Goal: Task Accomplishment & Management: Manage account settings

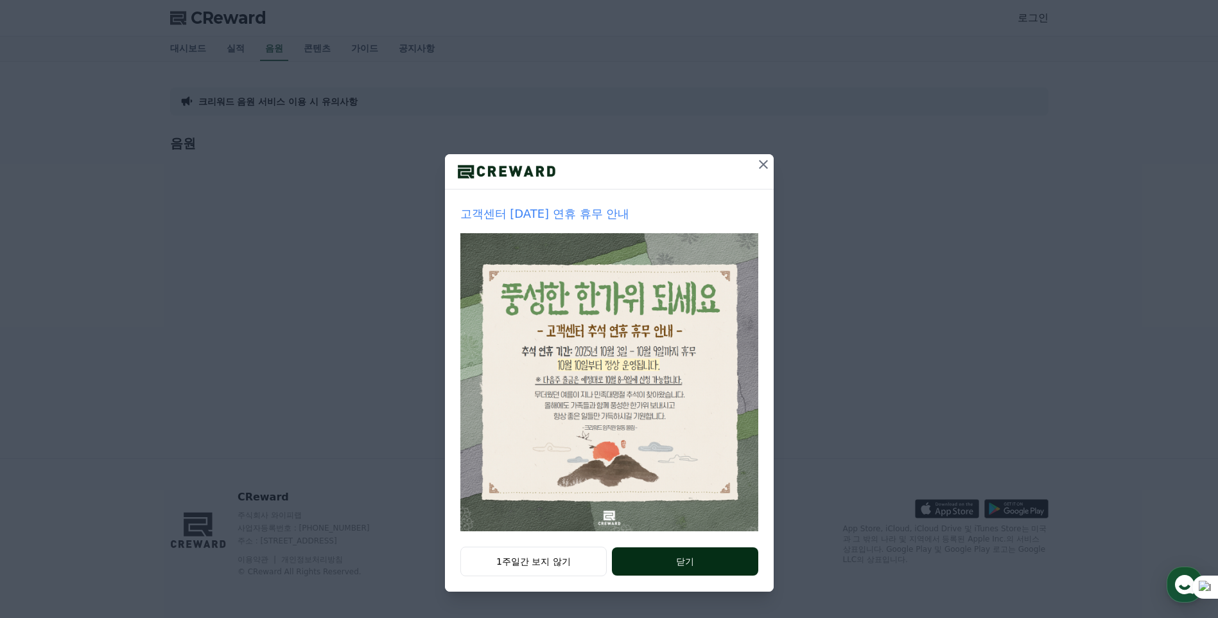
click at [697, 557] on button "닫기" at bounding box center [685, 561] width 146 height 28
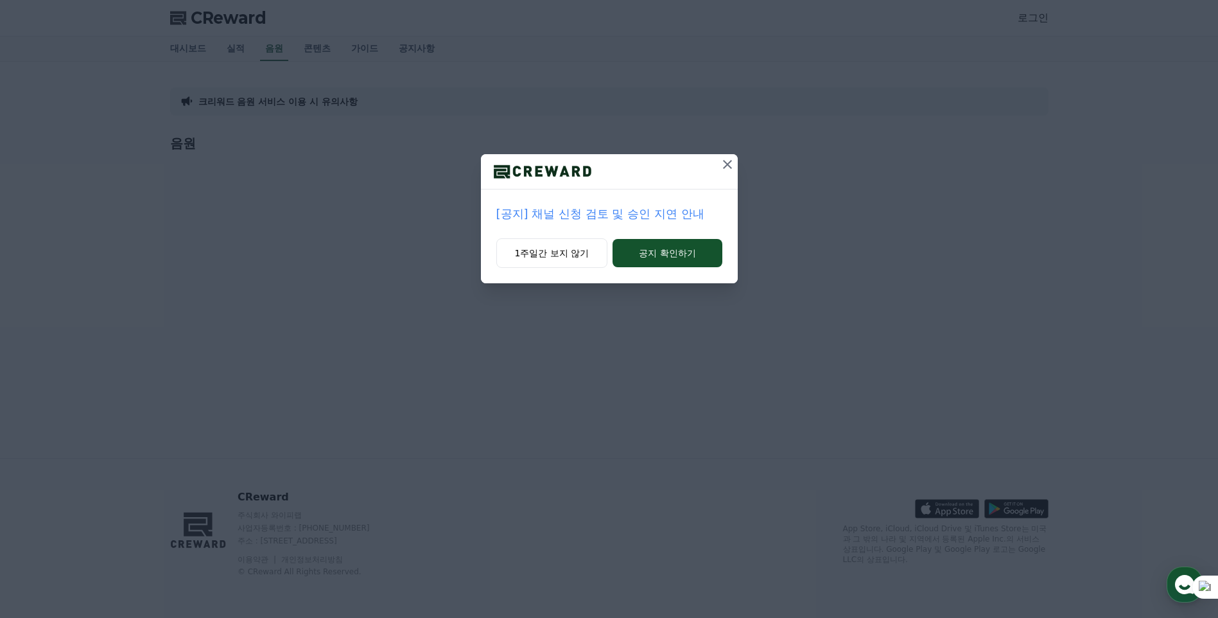
click at [725, 165] on icon at bounding box center [727, 164] width 15 height 15
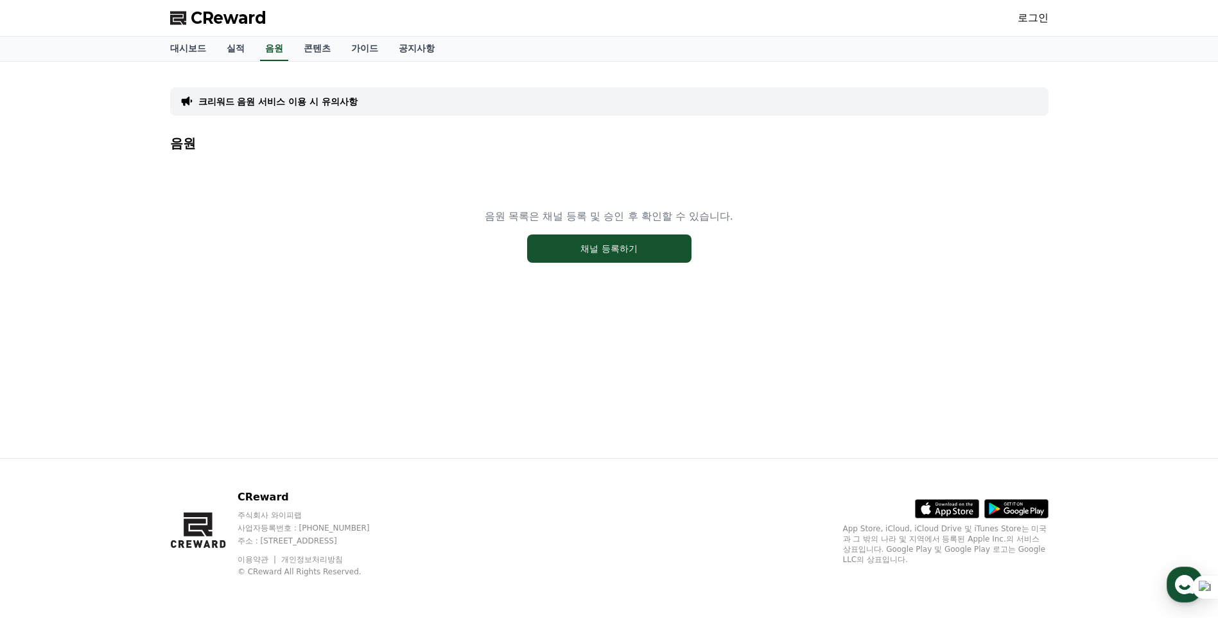
click at [1028, 18] on link "로그인" at bounding box center [1033, 17] width 31 height 15
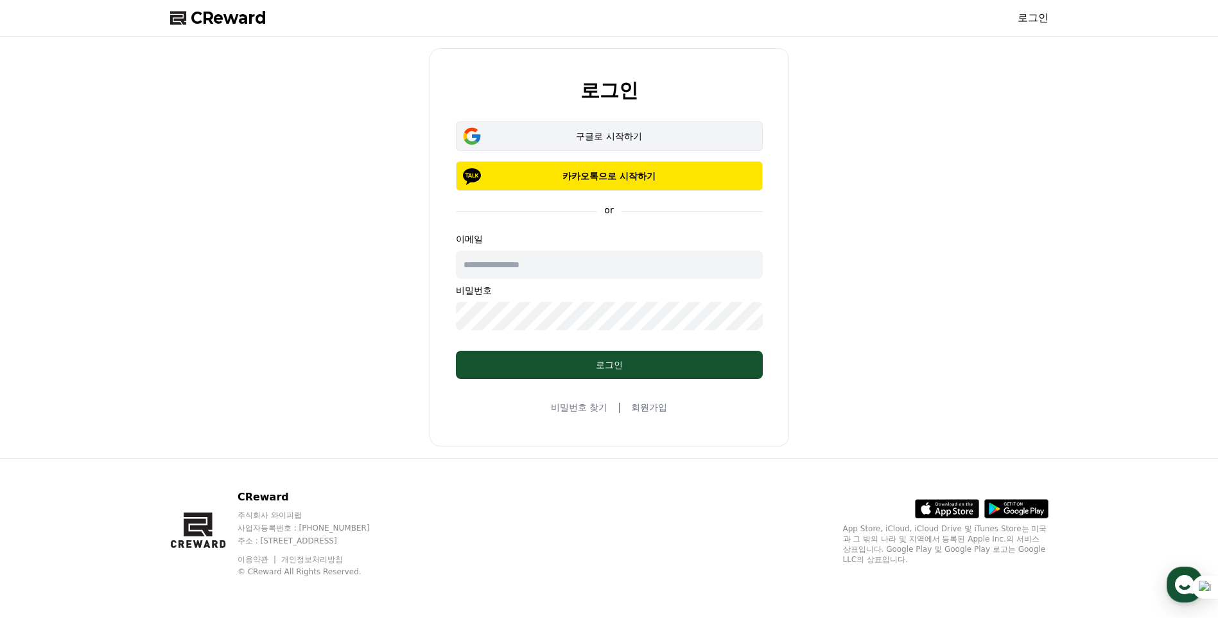
click at [638, 131] on div "구글로 시작하기" at bounding box center [610, 136] width 270 height 13
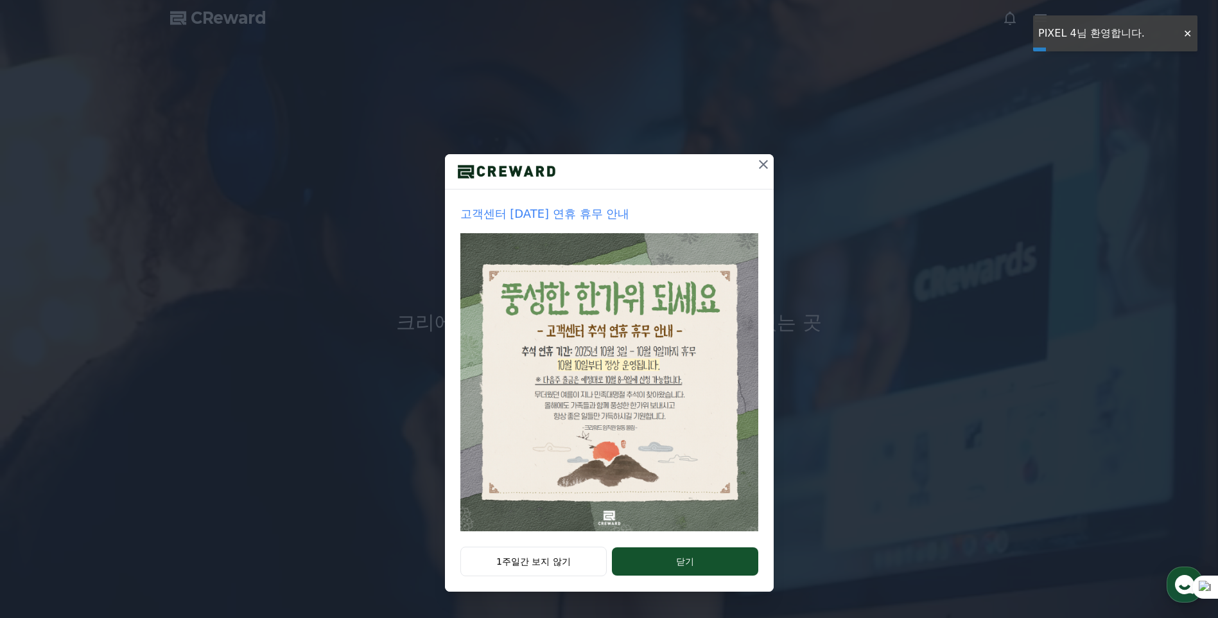
click at [703, 552] on button "닫기" at bounding box center [685, 561] width 146 height 28
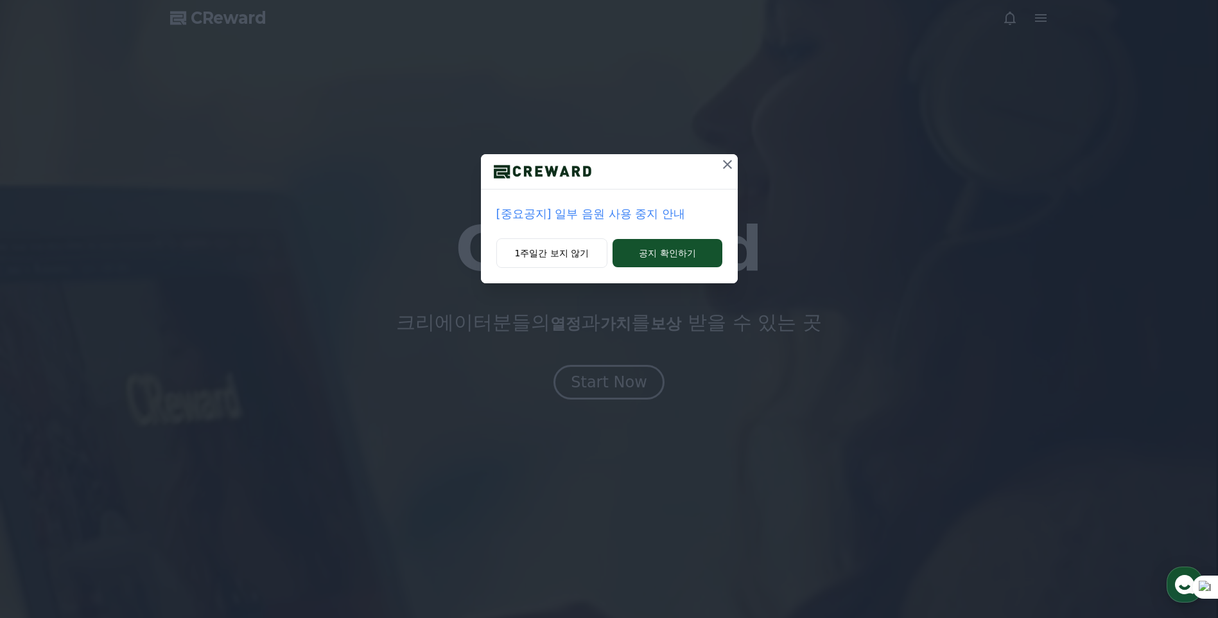
click at [726, 166] on icon at bounding box center [727, 164] width 15 height 15
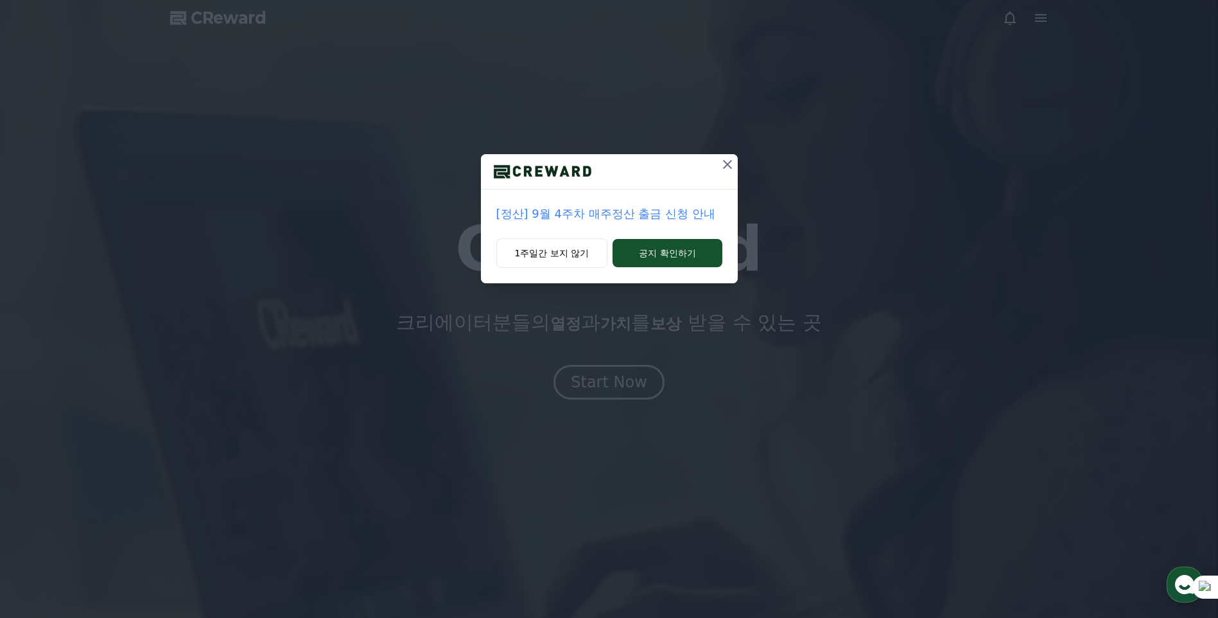
click at [729, 163] on icon at bounding box center [727, 164] width 15 height 15
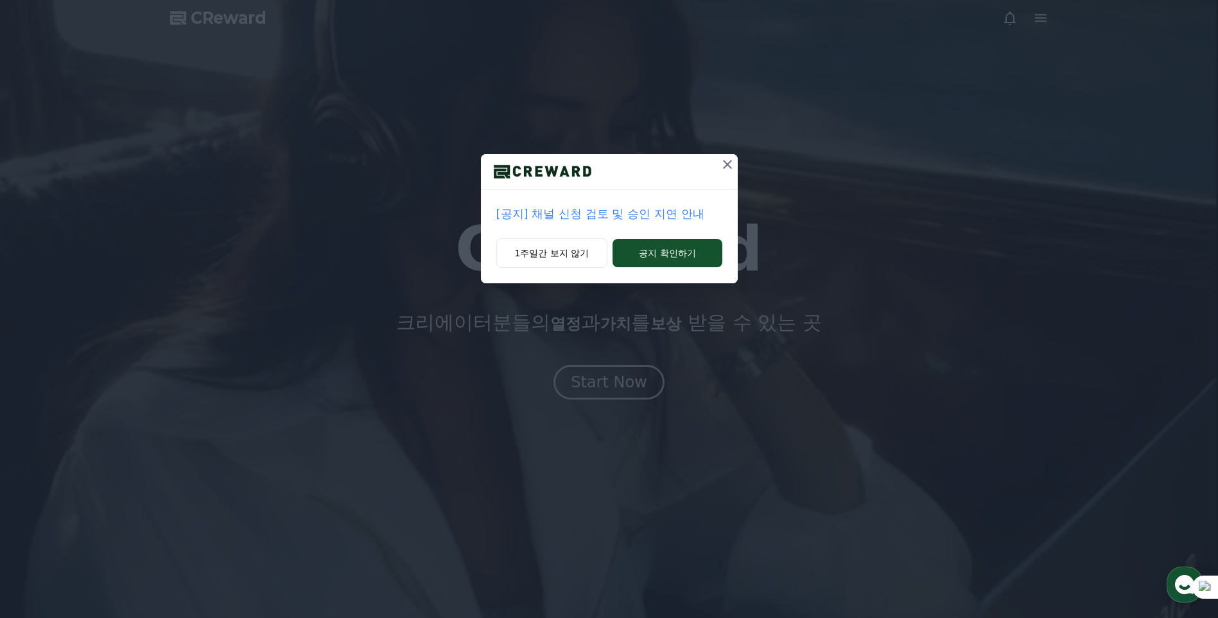
click at [730, 155] on button at bounding box center [727, 164] width 21 height 21
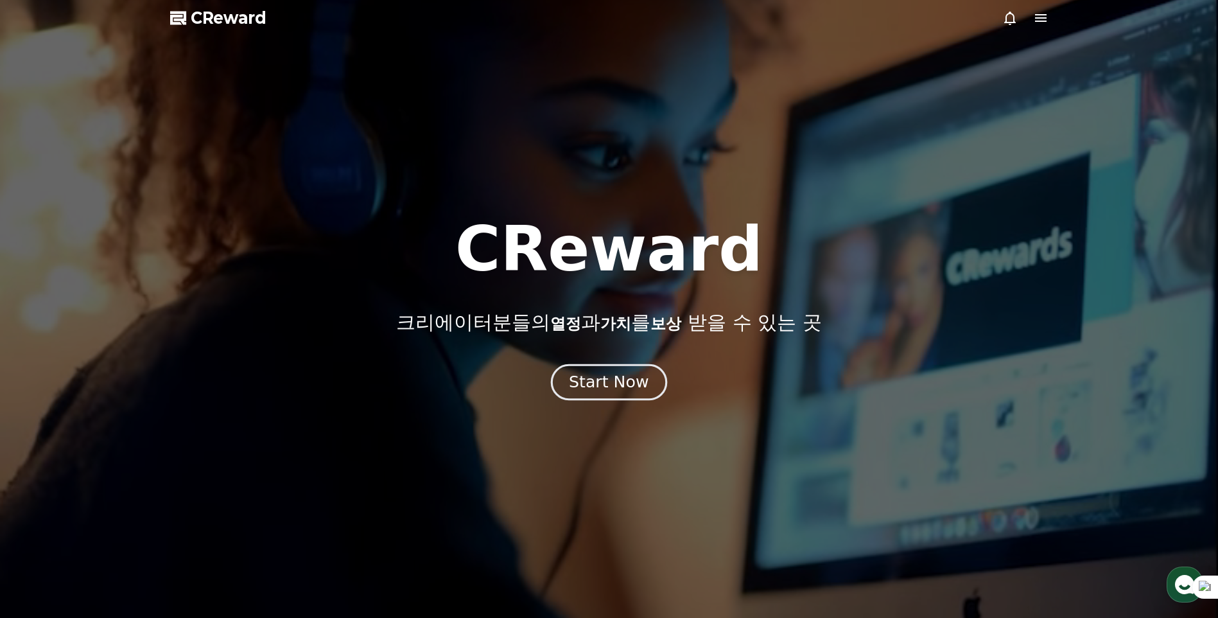
click at [614, 383] on div "Start Now" at bounding box center [609, 382] width 80 height 22
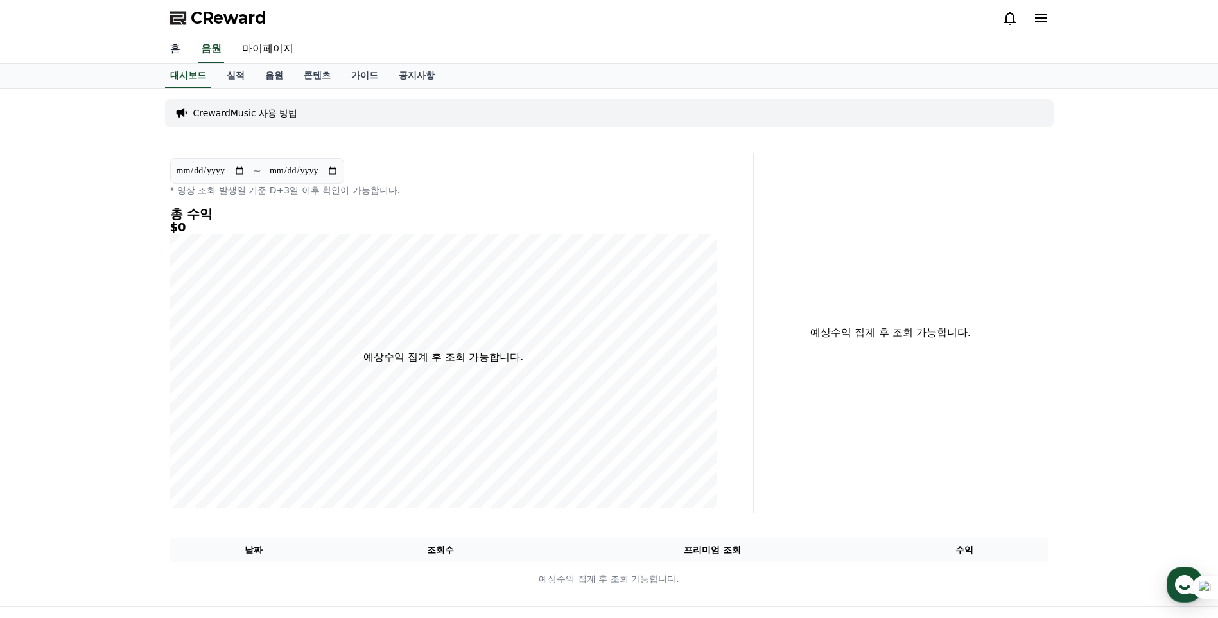
click at [176, 44] on link "홈" at bounding box center [175, 49] width 31 height 27
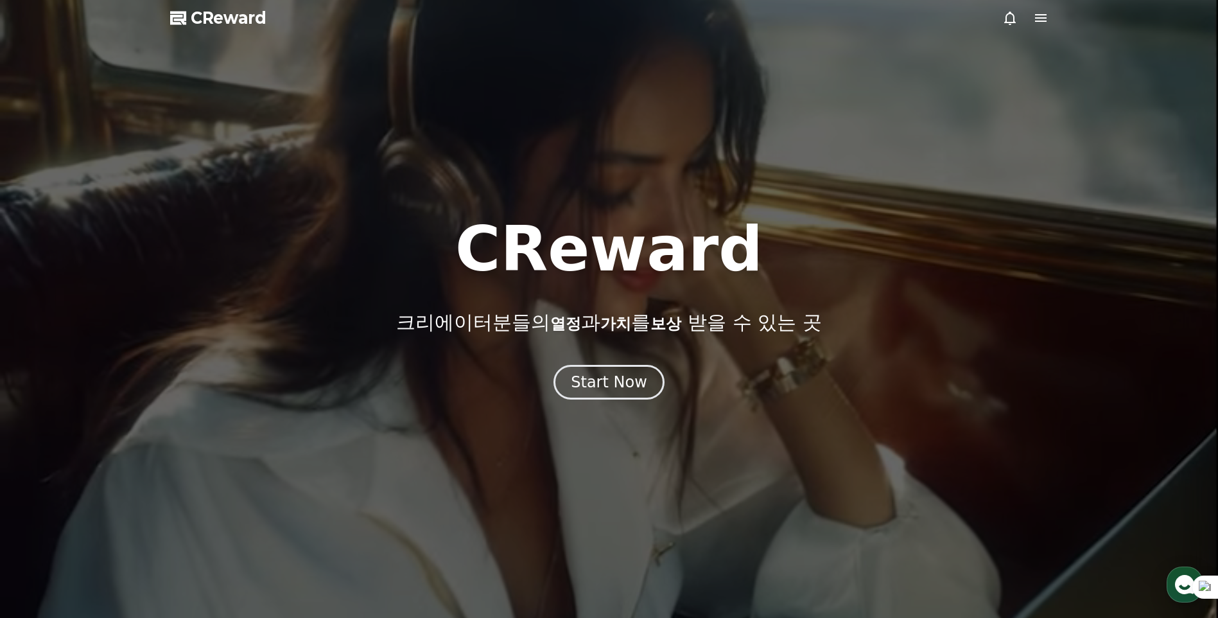
click at [1036, 21] on icon at bounding box center [1041, 18] width 12 height 8
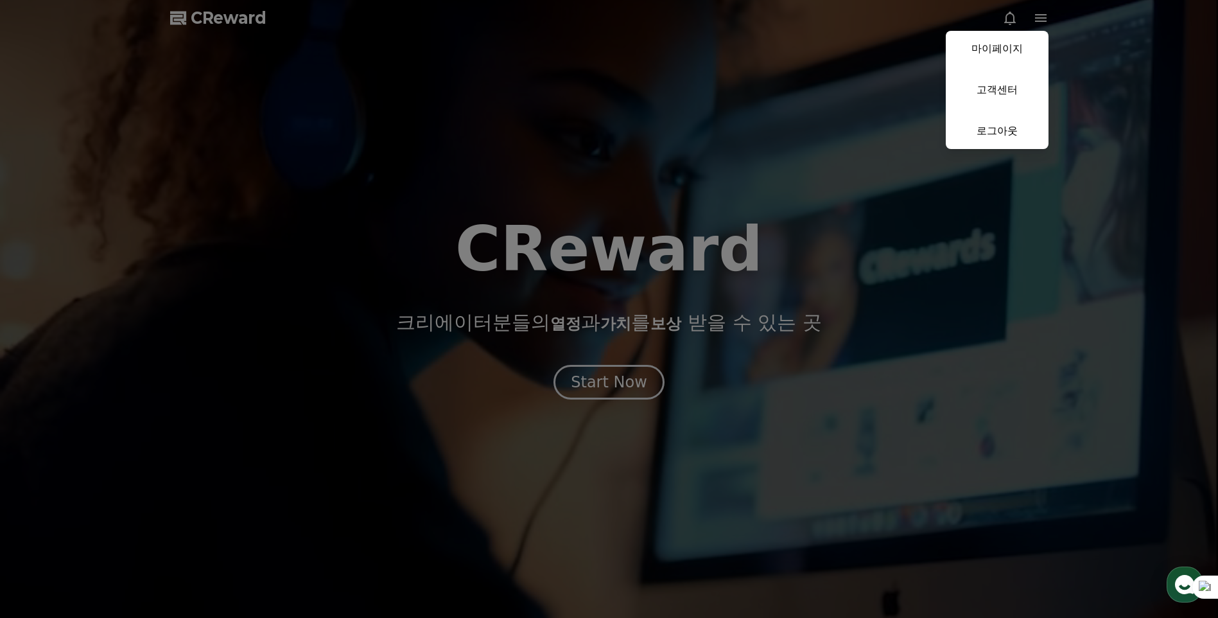
click at [840, 85] on button "close" at bounding box center [609, 309] width 1218 height 618
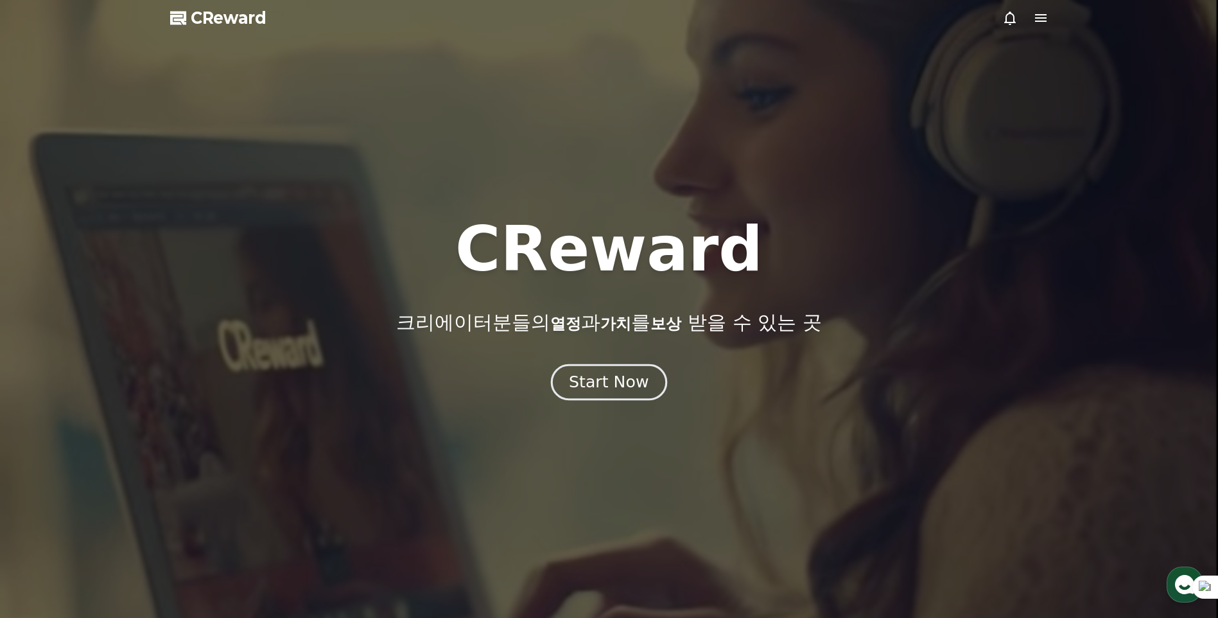
click at [632, 376] on div "Start Now" at bounding box center [609, 382] width 80 height 22
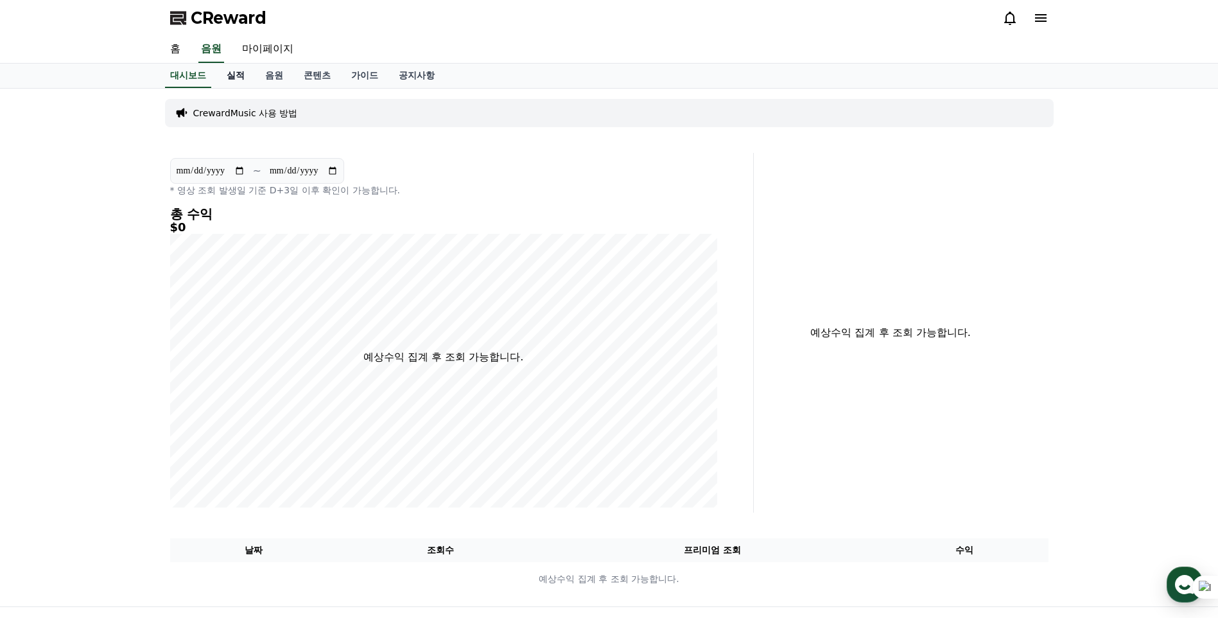
click at [236, 76] on link "실적" at bounding box center [235, 76] width 39 height 24
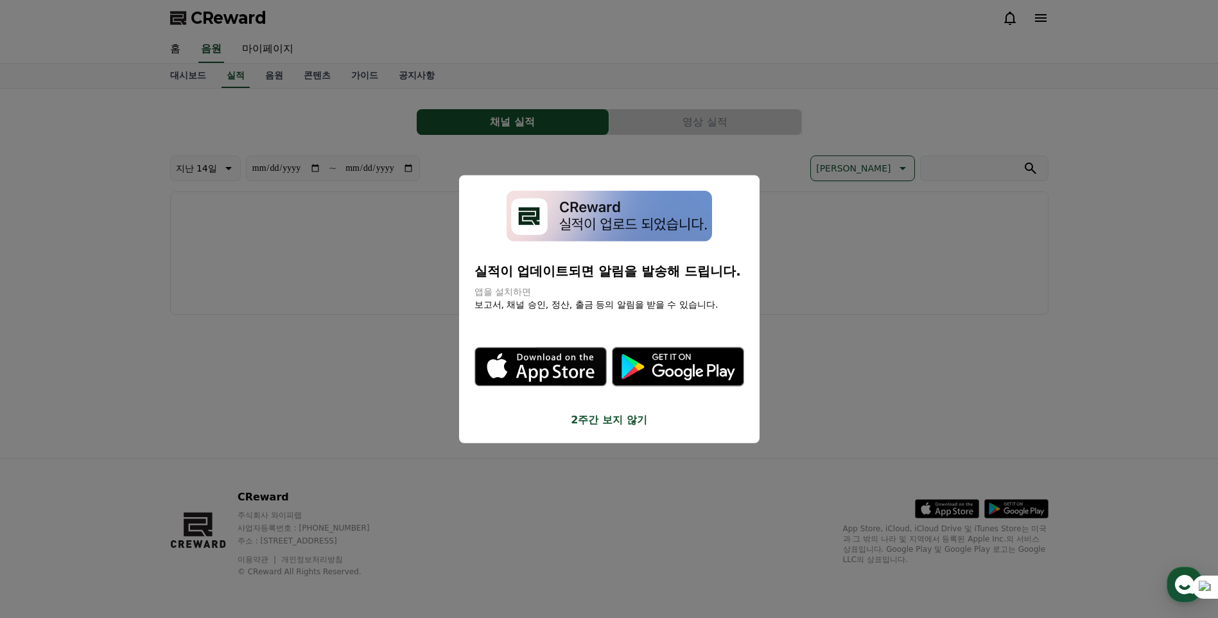
click at [626, 420] on button "2주간 보지 않기" at bounding box center [610, 419] width 270 height 15
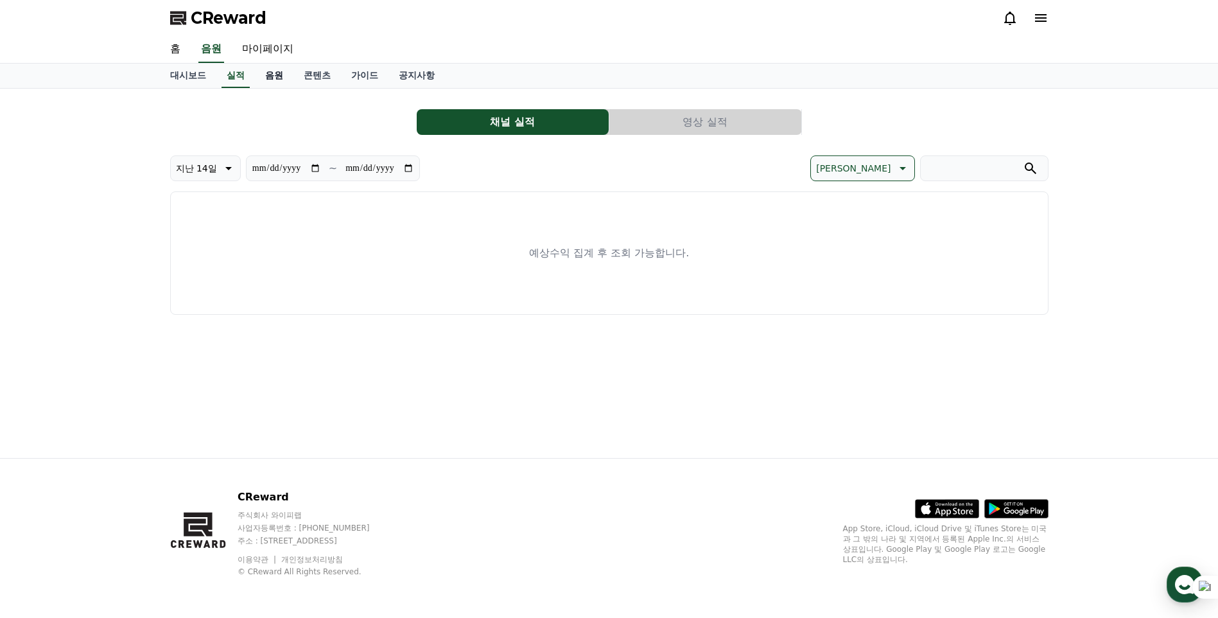
click at [273, 76] on link "음원" at bounding box center [274, 76] width 39 height 24
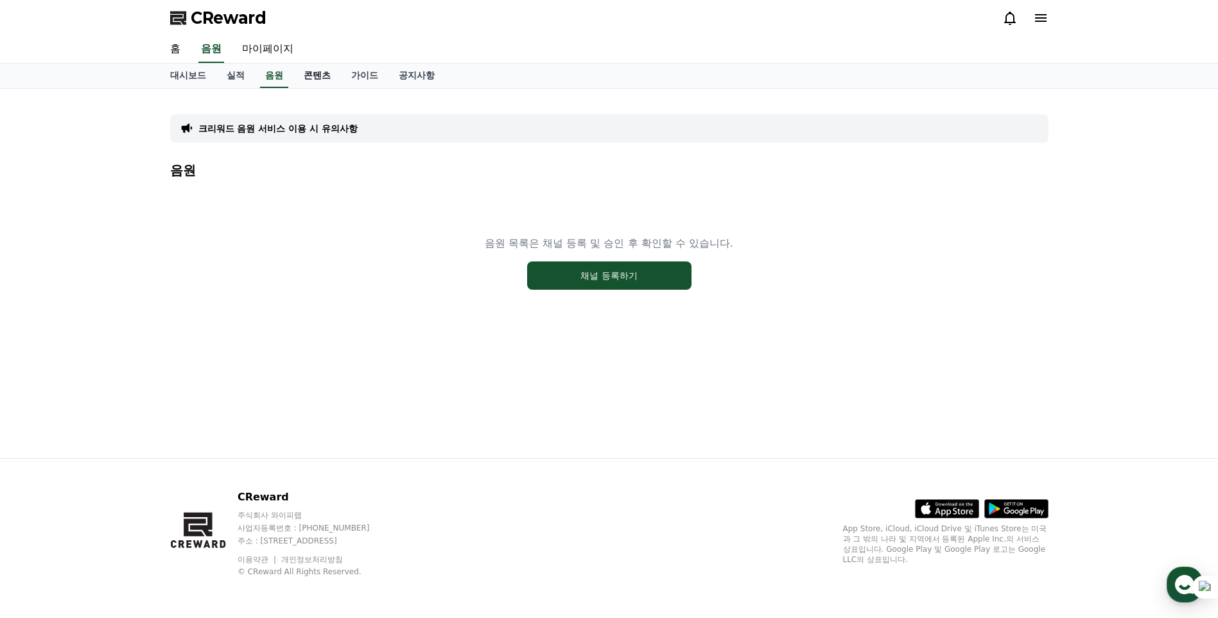
click at [313, 72] on link "콘텐츠" at bounding box center [317, 76] width 48 height 24
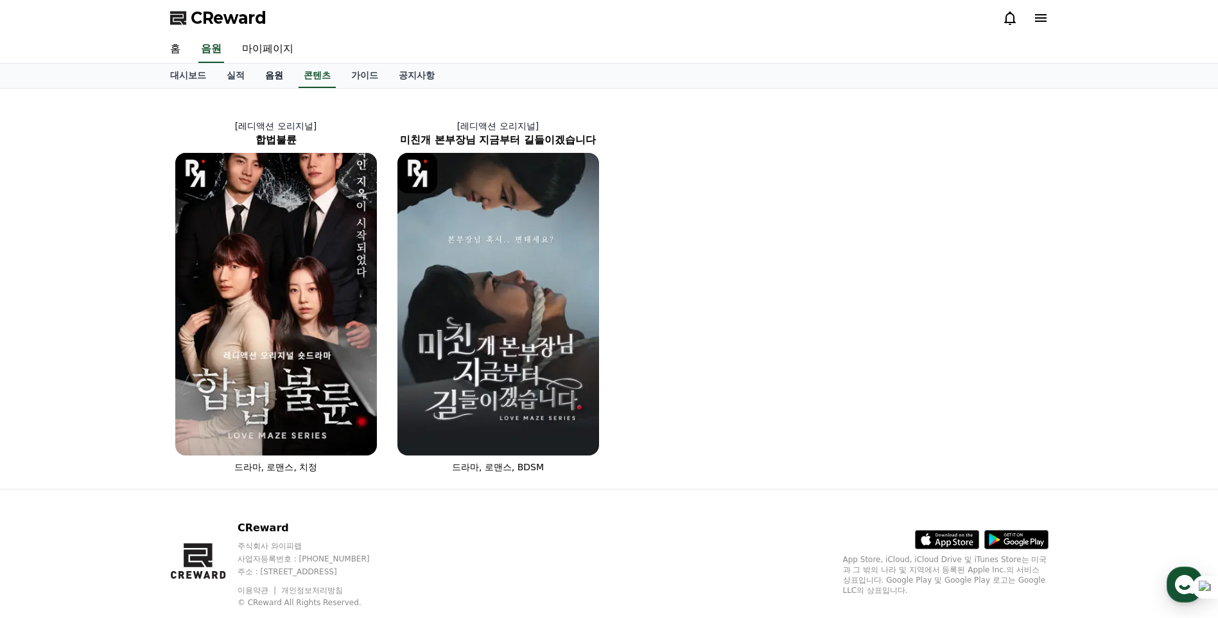
click at [279, 74] on link "음원" at bounding box center [274, 76] width 39 height 24
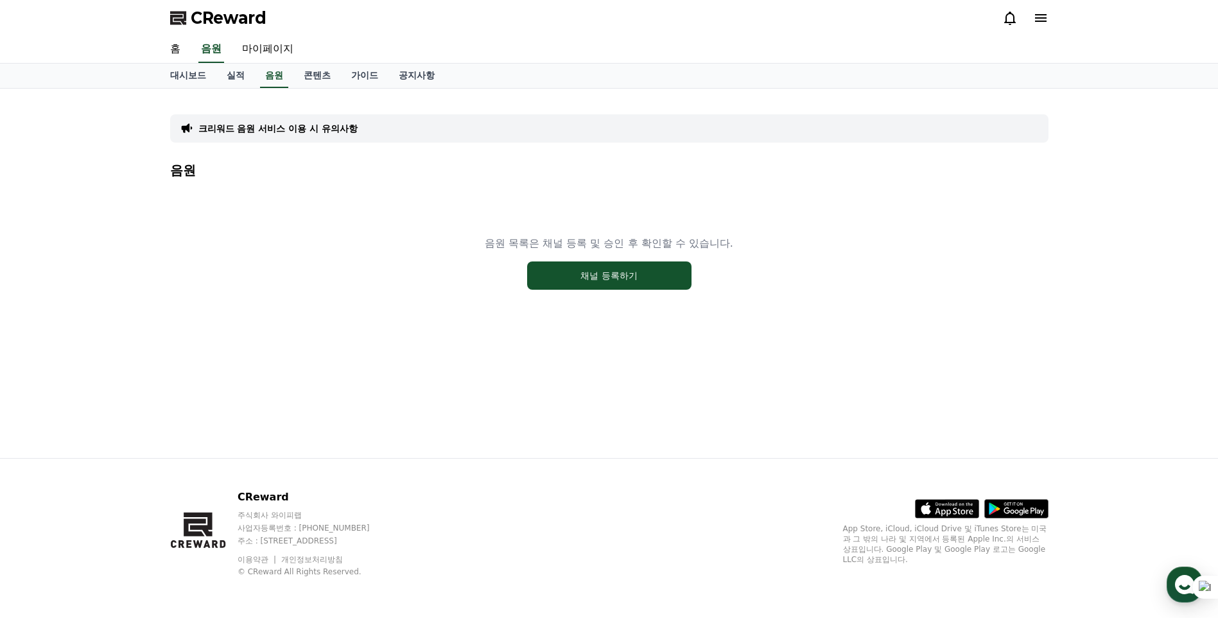
click at [1033, 15] on icon at bounding box center [1040, 17] width 15 height 15
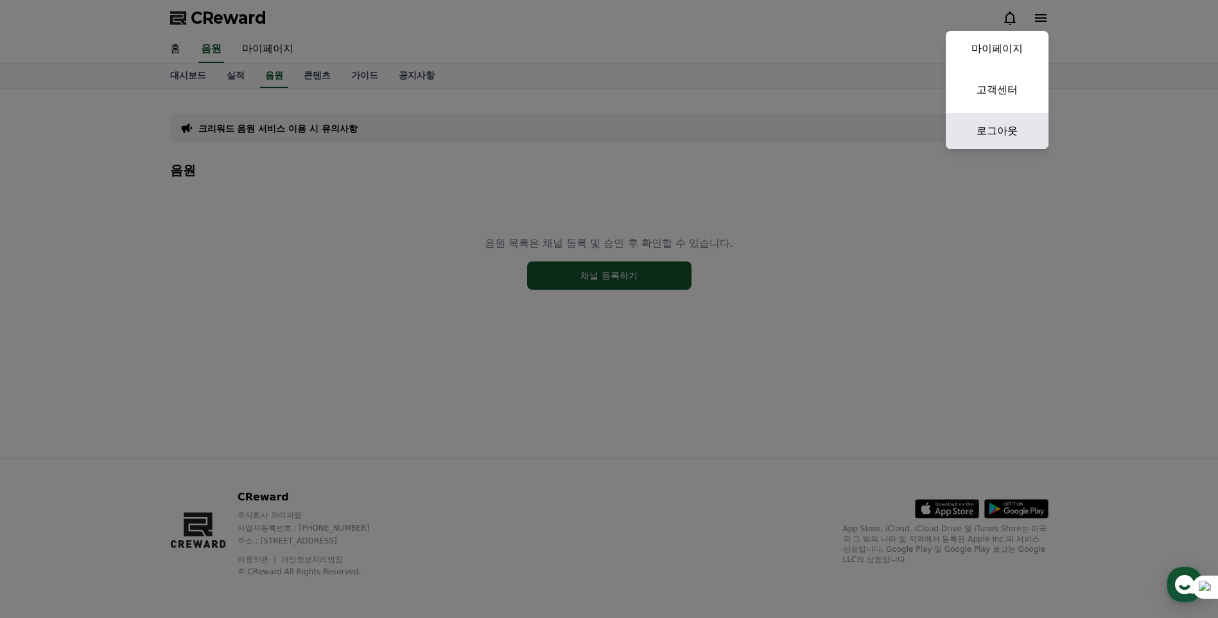
click at [1008, 129] on link "로그아웃" at bounding box center [997, 131] width 103 height 36
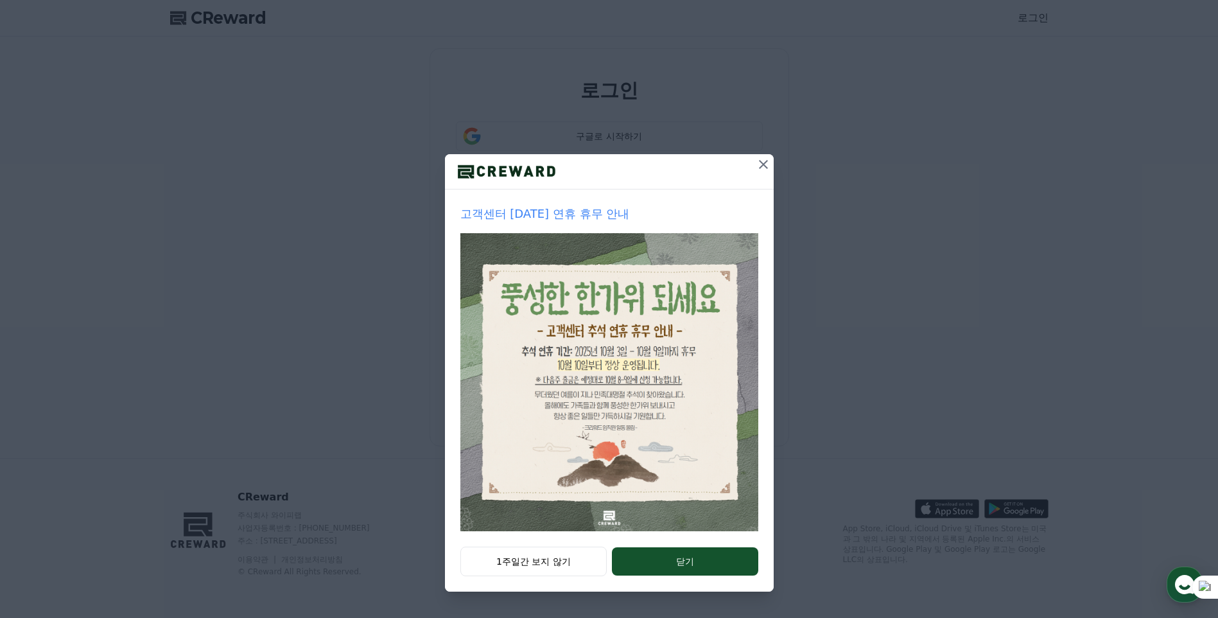
drag, startPoint x: 766, startPoint y: 160, endPoint x: 729, endPoint y: 159, distance: 36.6
click at [765, 160] on icon at bounding box center [763, 164] width 15 height 15
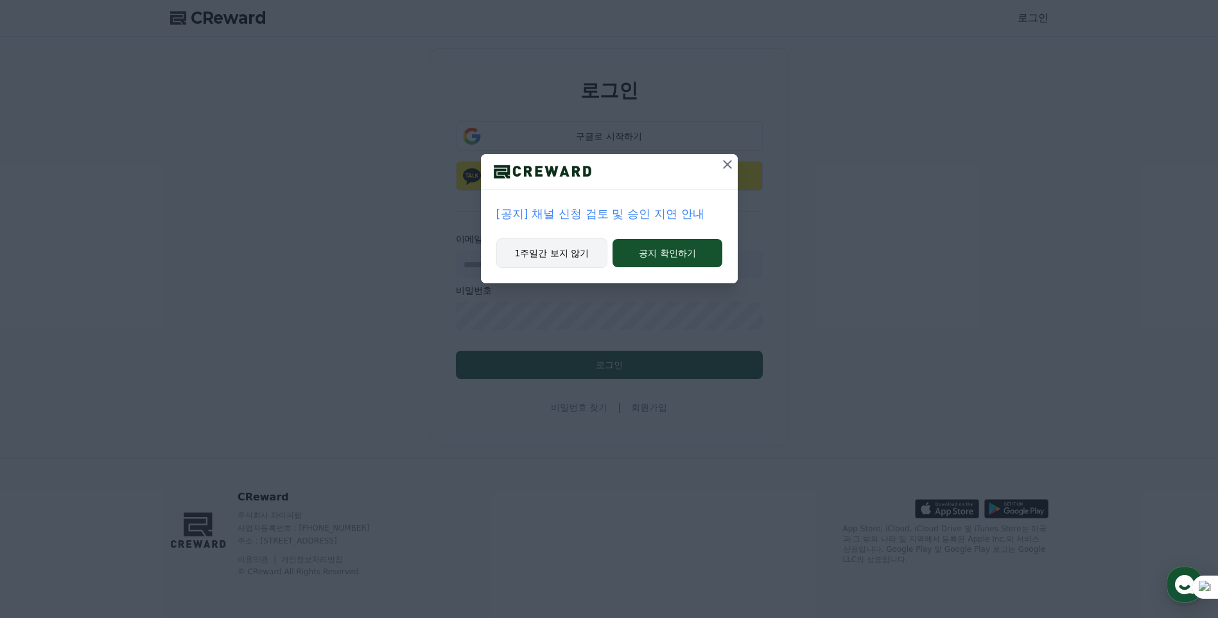
click at [550, 260] on button "1주일간 보지 않기" at bounding box center [552, 253] width 112 height 30
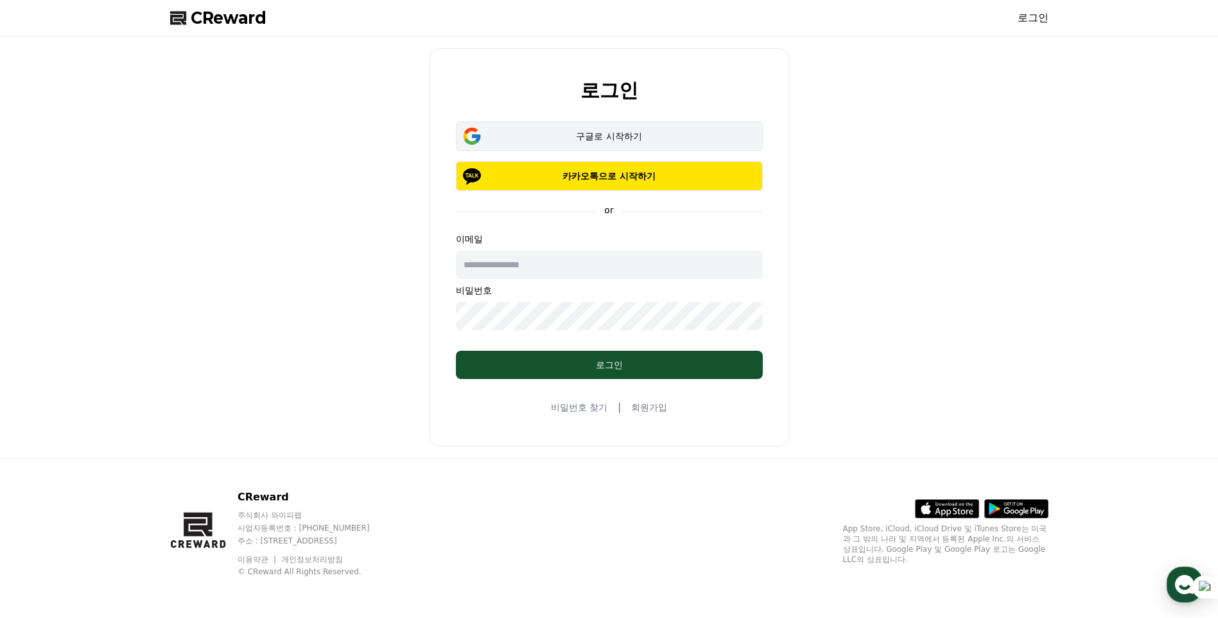
click at [595, 135] on div "구글로 시작하기" at bounding box center [610, 136] width 270 height 13
